Goal: Information Seeking & Learning: Find specific fact

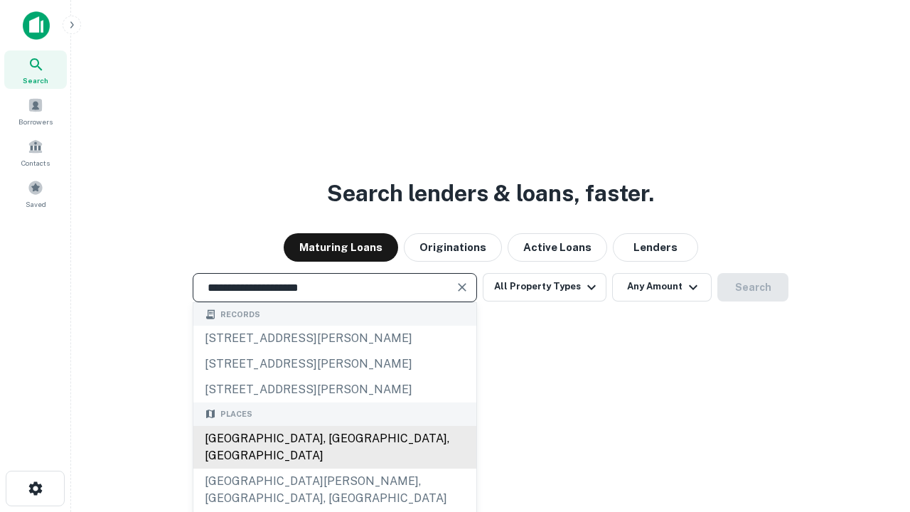
click at [334, 468] on div "[GEOGRAPHIC_DATA], [GEOGRAPHIC_DATA], [GEOGRAPHIC_DATA]" at bounding box center [334, 447] width 283 height 43
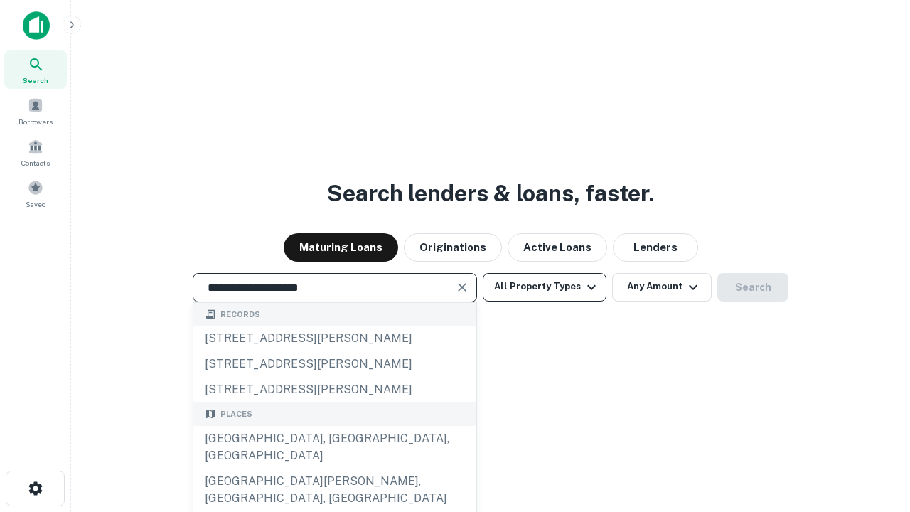
type input "**********"
click at [544, 286] on button "All Property Types" at bounding box center [544, 287] width 124 height 28
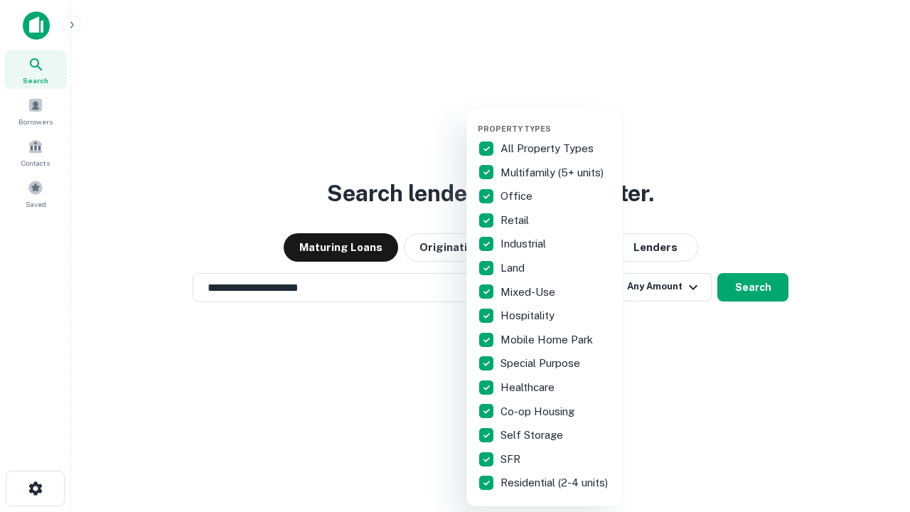
click at [556, 119] on button "button" at bounding box center [556, 119] width 156 height 1
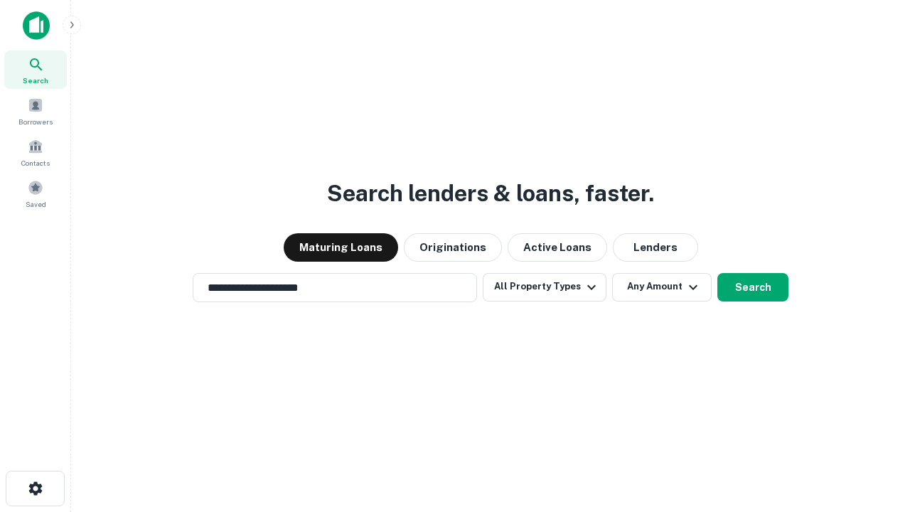
scroll to position [22, 0]
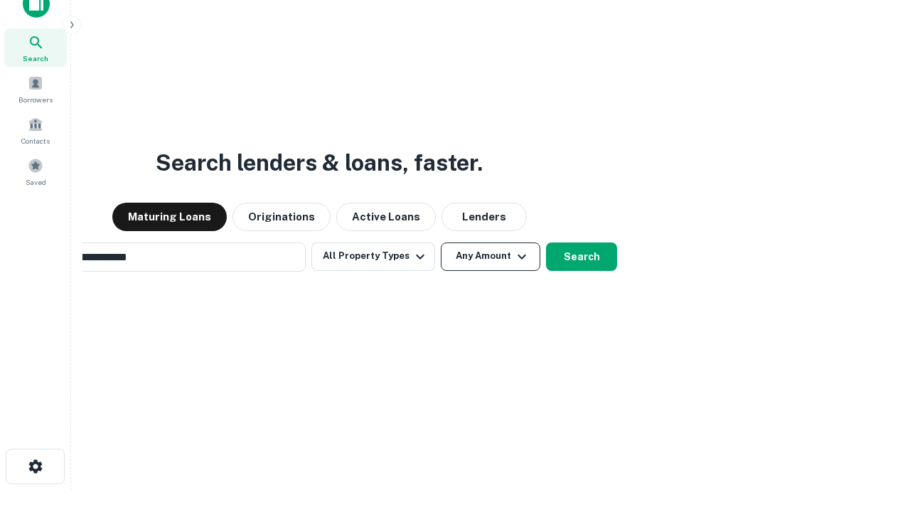
click at [441, 242] on button "Any Amount" at bounding box center [490, 256] width 99 height 28
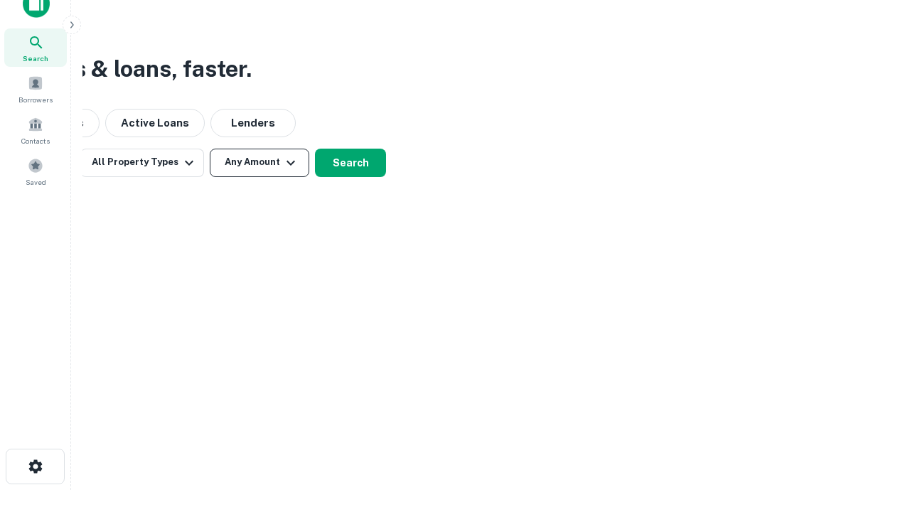
scroll to position [23, 0]
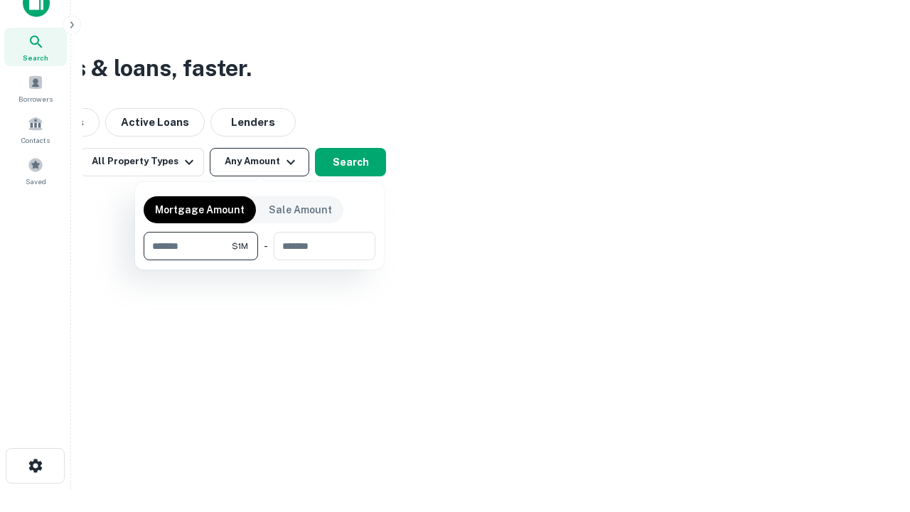
type input "*******"
click at [259, 260] on button "button" at bounding box center [260, 260] width 232 height 1
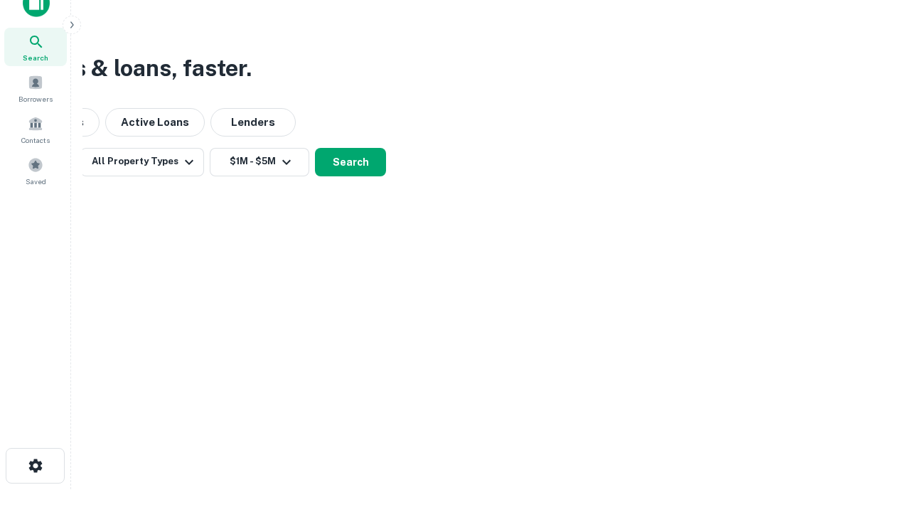
scroll to position [22, 0]
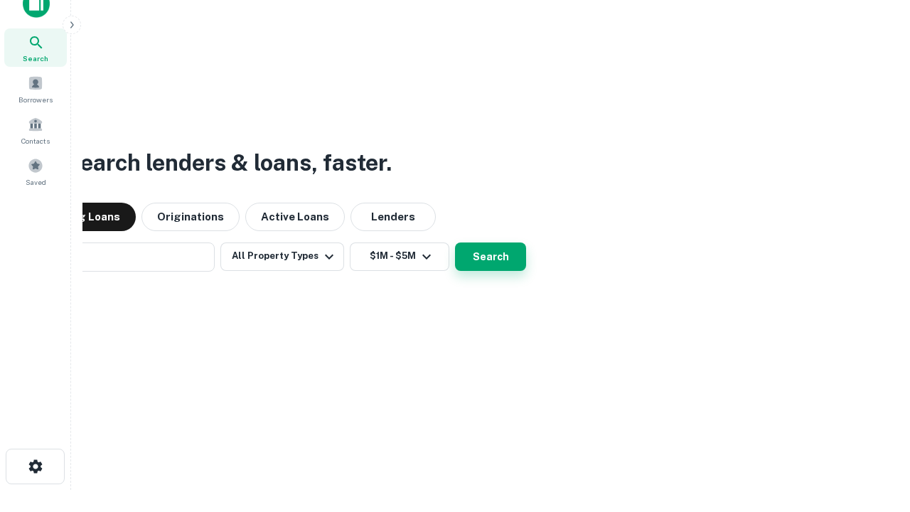
click at [455, 242] on button "Search" at bounding box center [490, 256] width 71 height 28
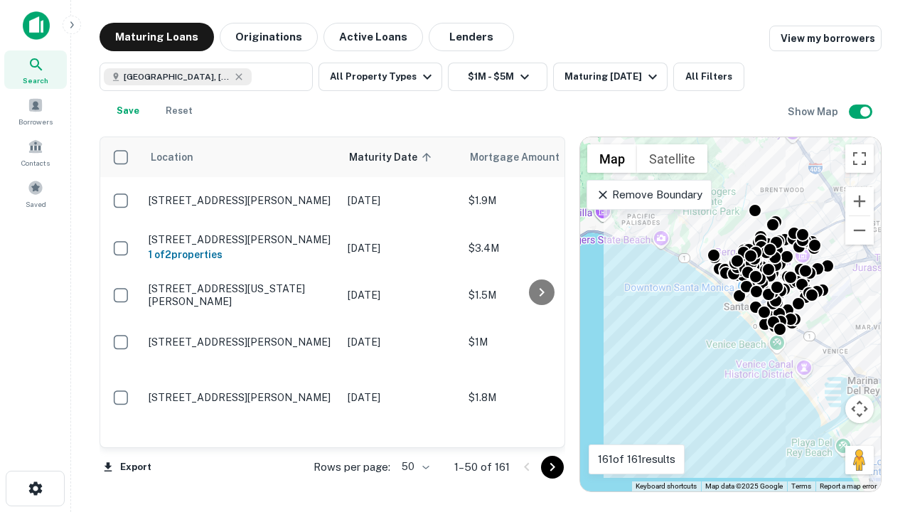
click at [413, 466] on body "Search Borrowers Contacts Saved Maturing Loans Originations Active Loans Lender…" at bounding box center [455, 256] width 910 height 512
click at [414, 431] on li "25" at bounding box center [413, 431] width 41 height 26
